Goal: Transaction & Acquisition: Purchase product/service

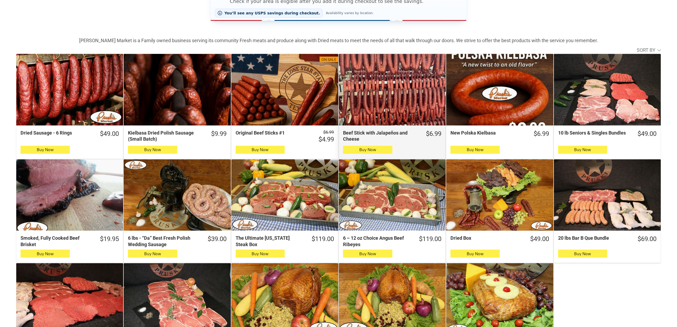
scroll to position [71, 0]
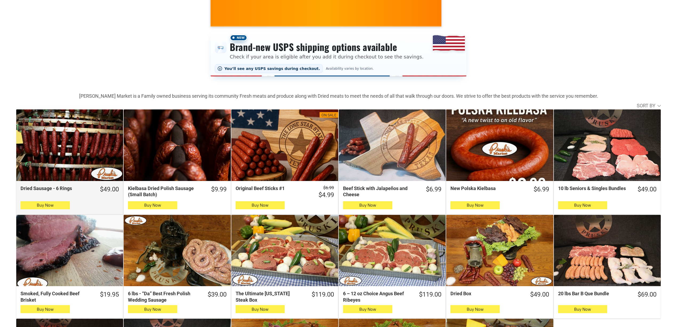
click at [87, 138] on div "Dried Sausage - 6 Rings" at bounding box center [69, 144] width 107 height 71
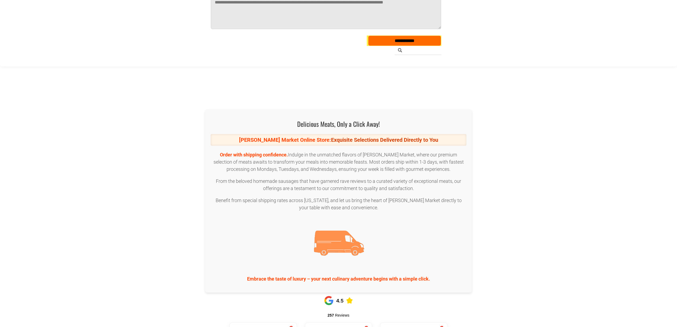
scroll to position [1564, 0]
